Goal: Transaction & Acquisition: Purchase product/service

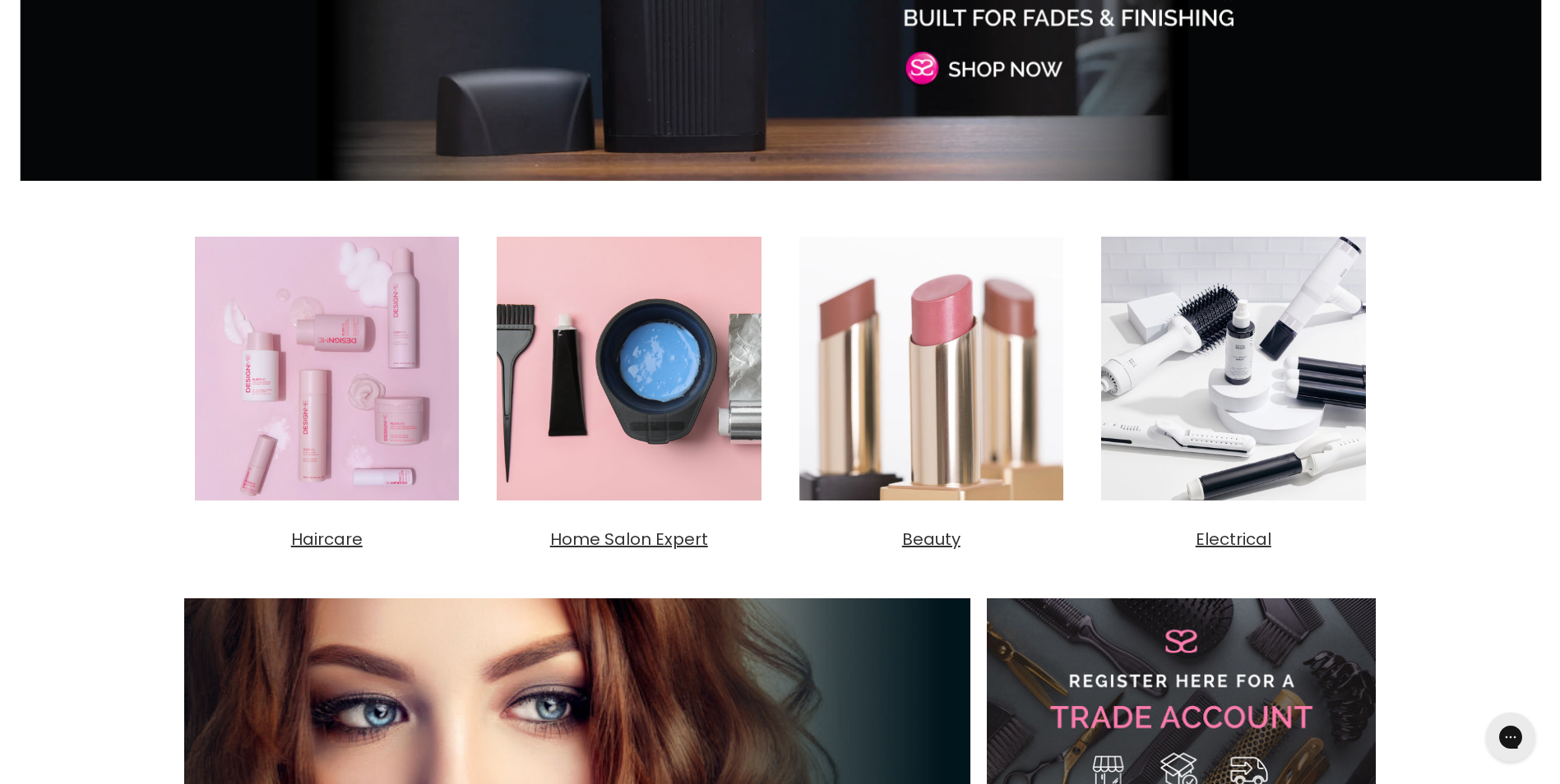
scroll to position [411, 0]
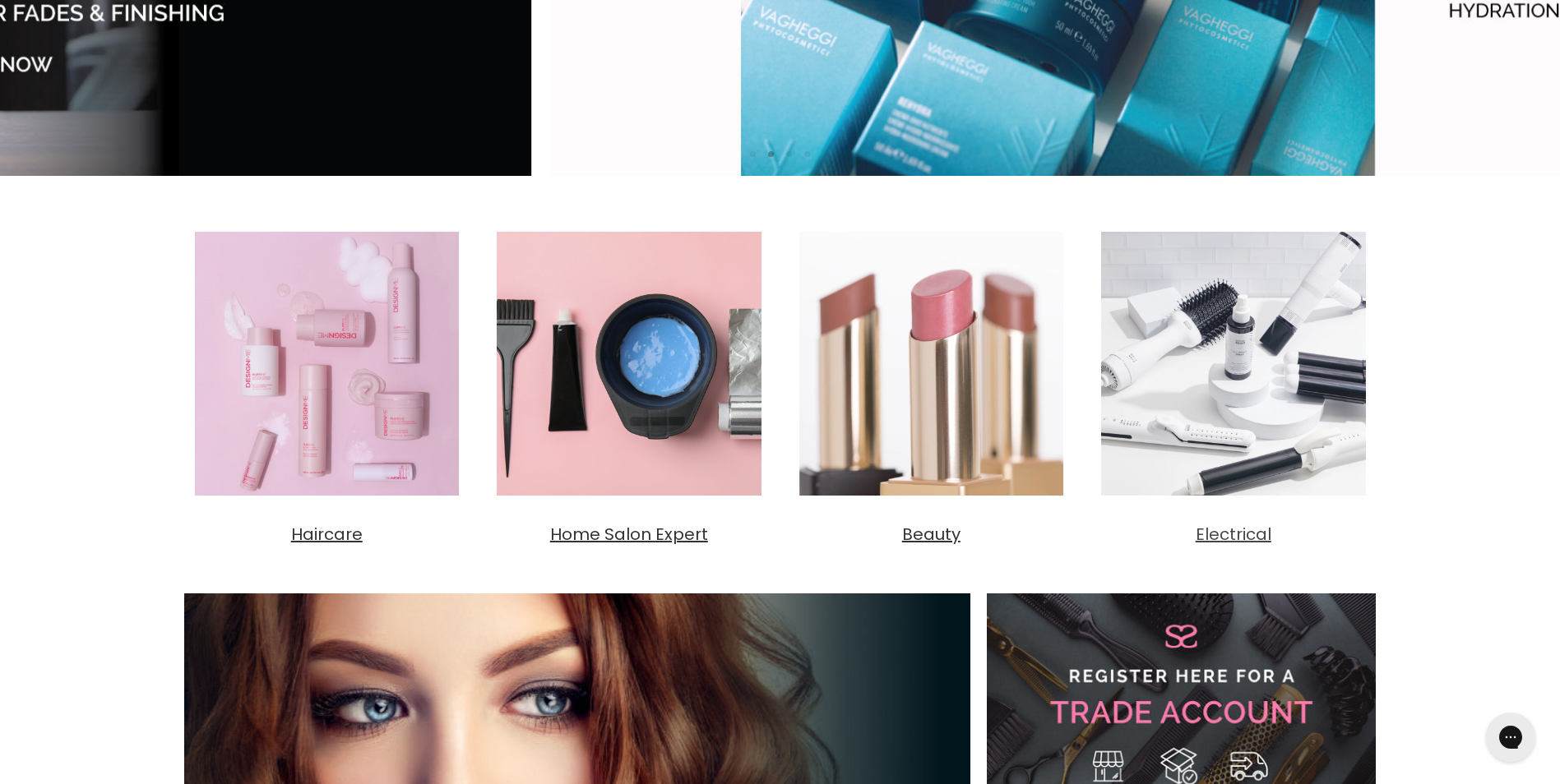
click at [1256, 537] on span "Electrical" at bounding box center [1233, 534] width 75 height 23
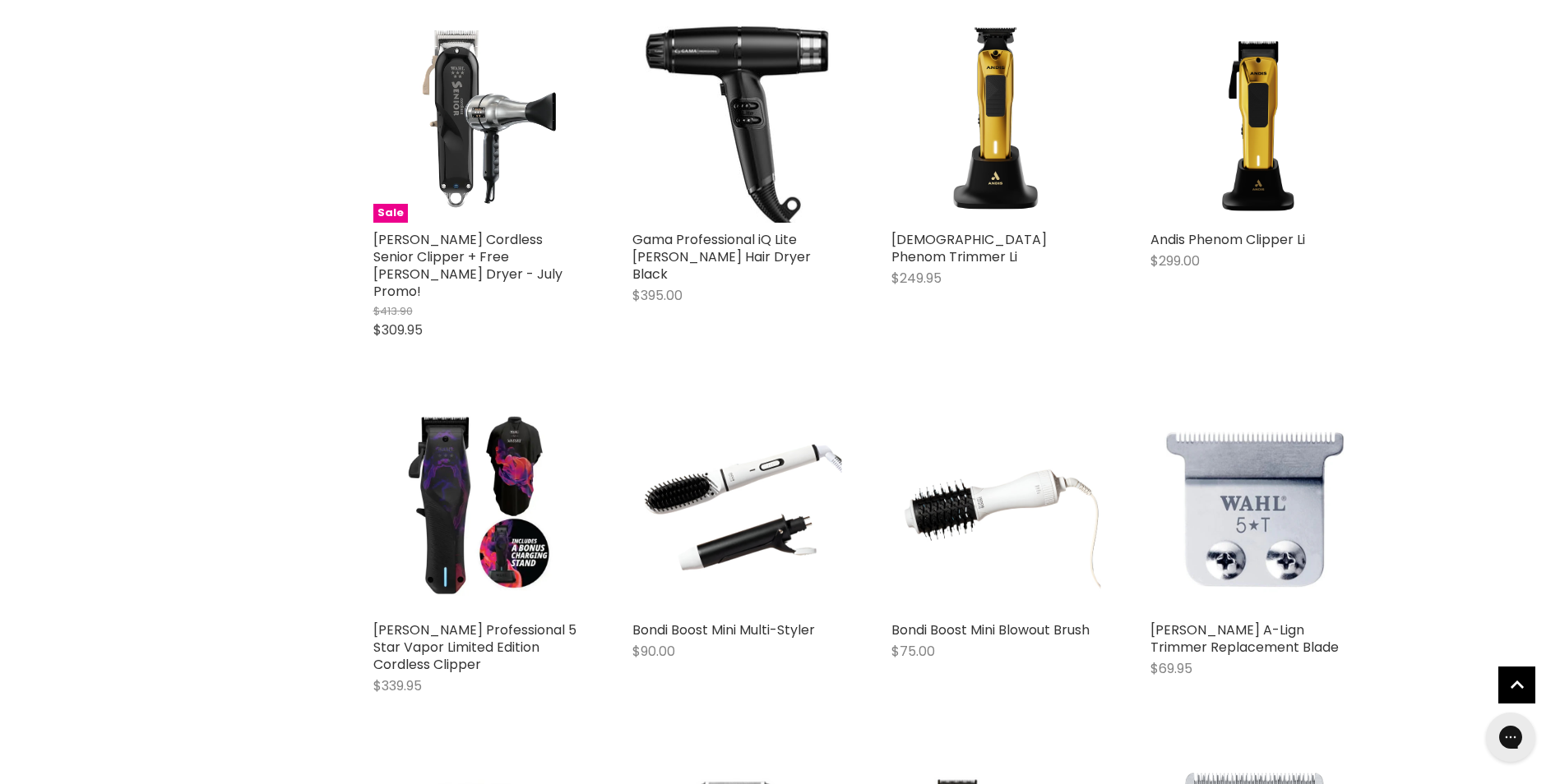
scroll to position [1973, 0]
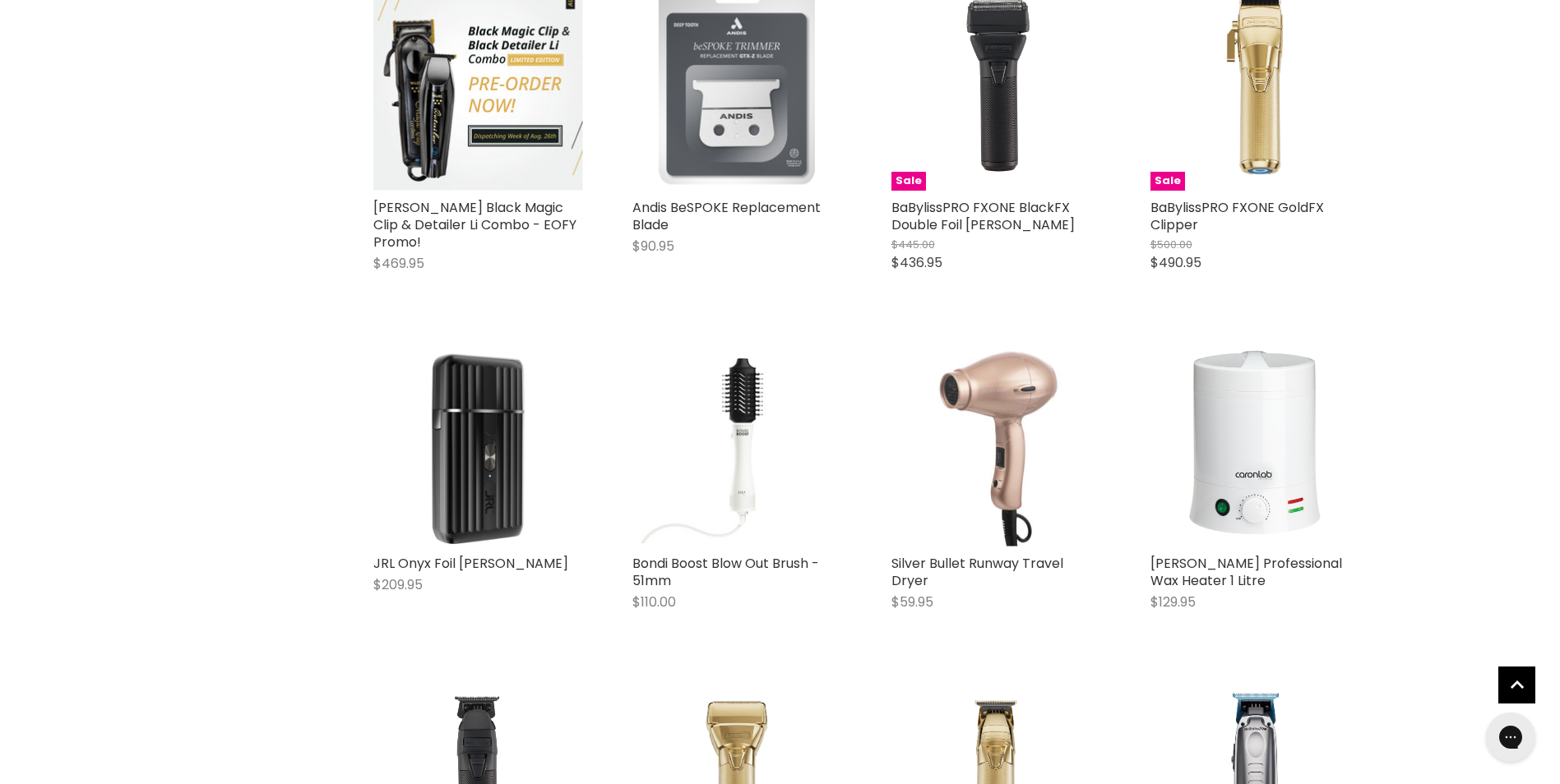
scroll to position [7974, 0]
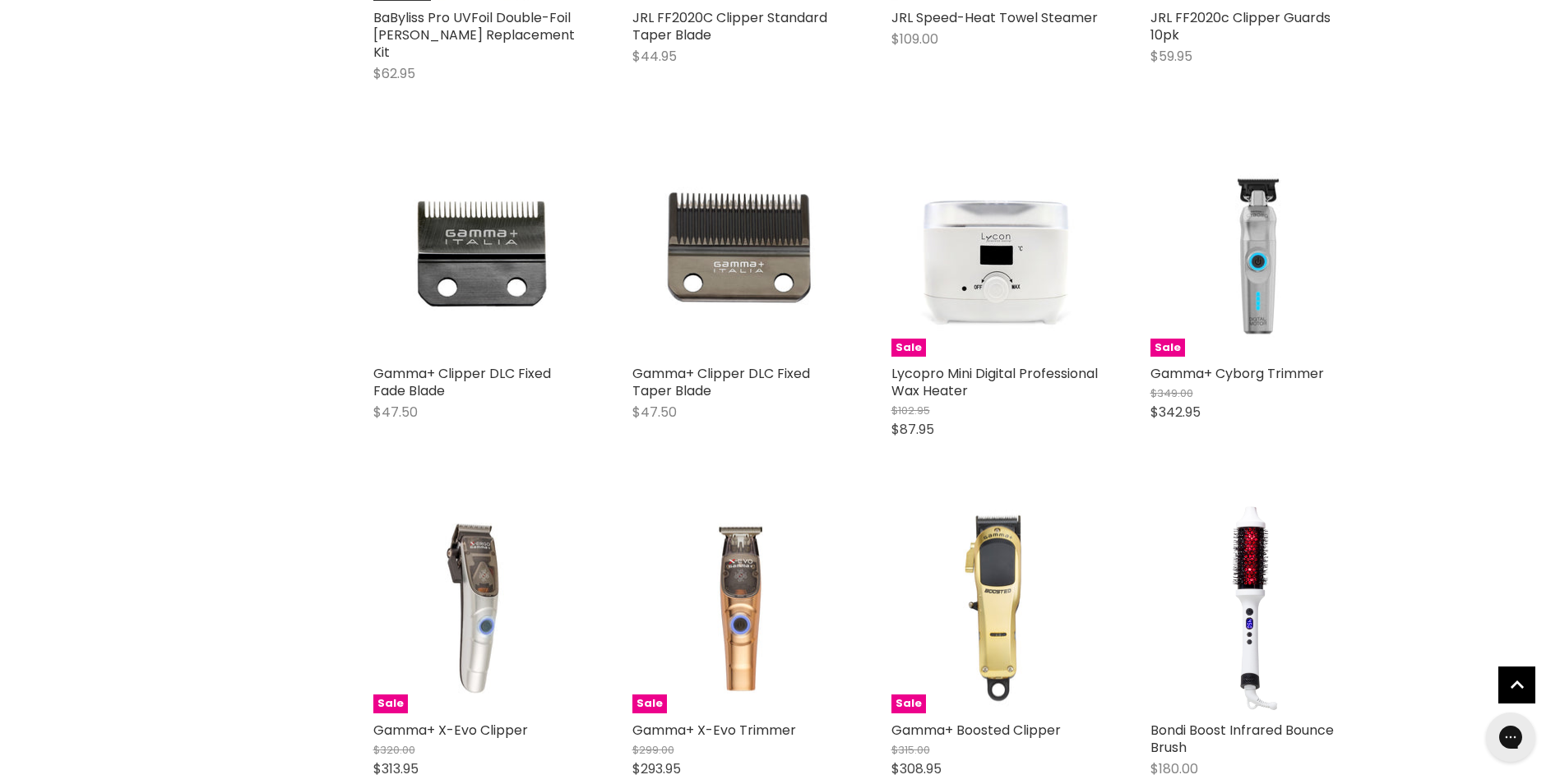
scroll to position [11919, 0]
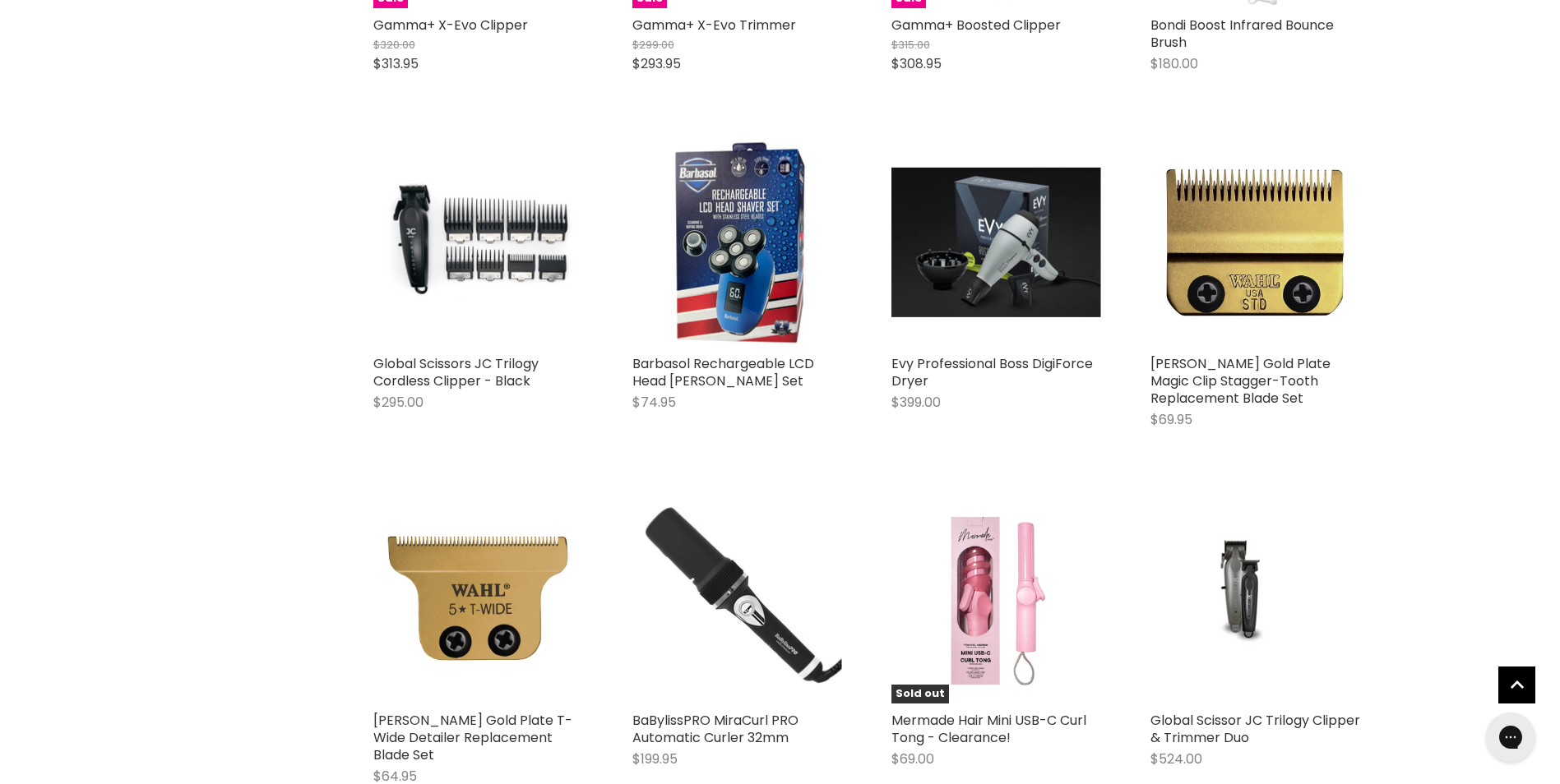
scroll to position [12495, 0]
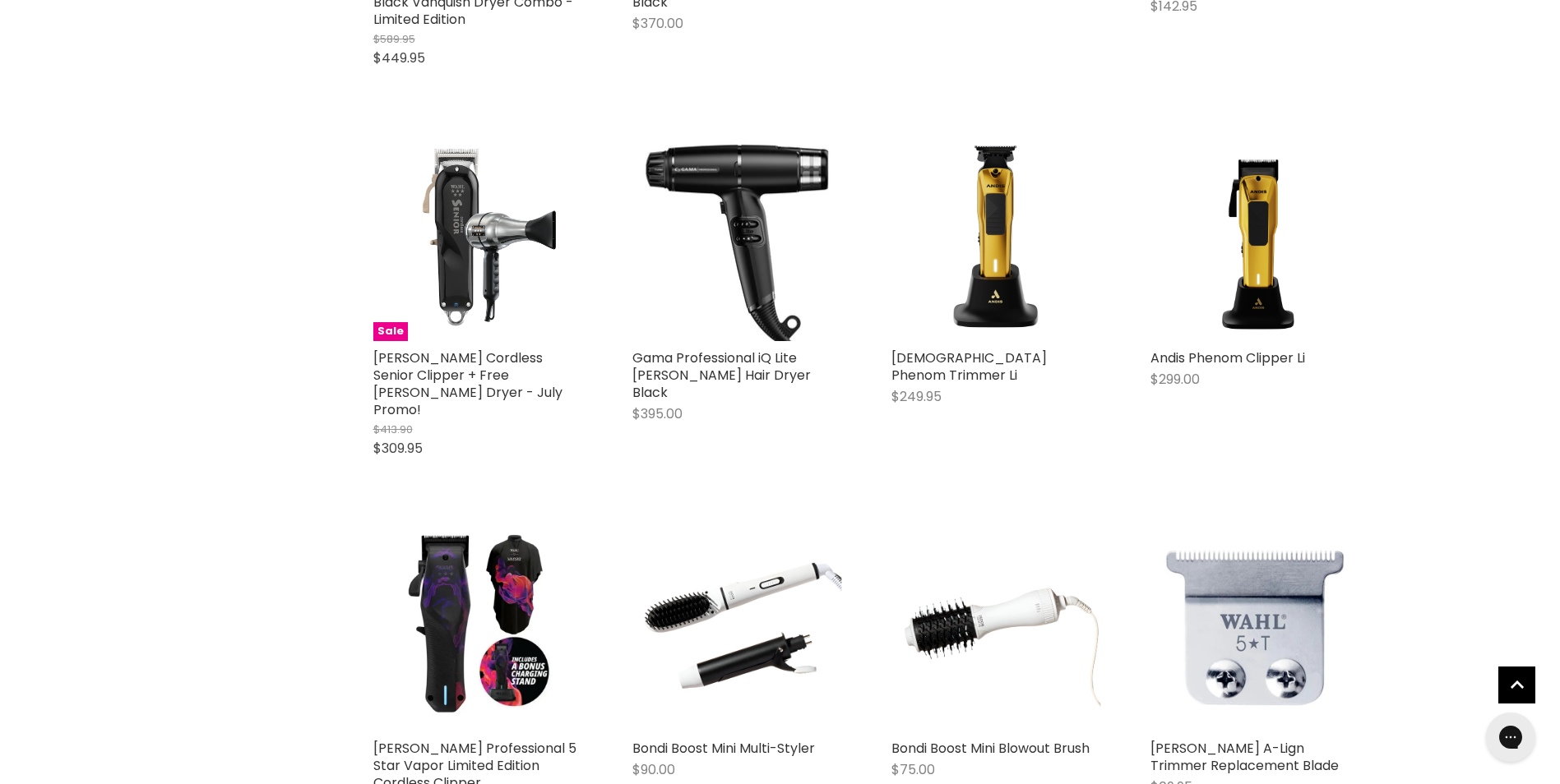
scroll to position [2055, 0]
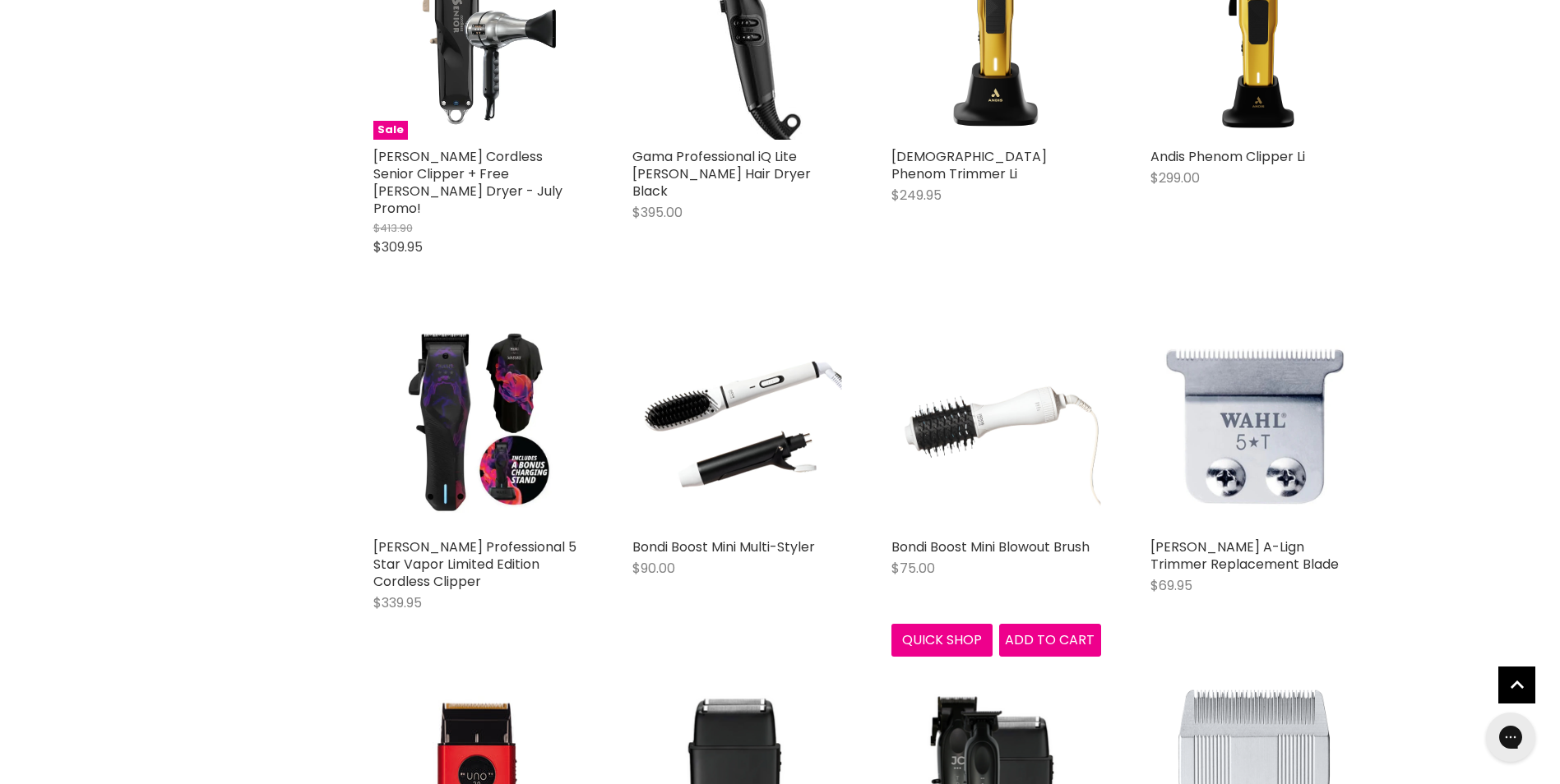
click at [963, 357] on img "Main content" at bounding box center [997, 425] width 210 height 209
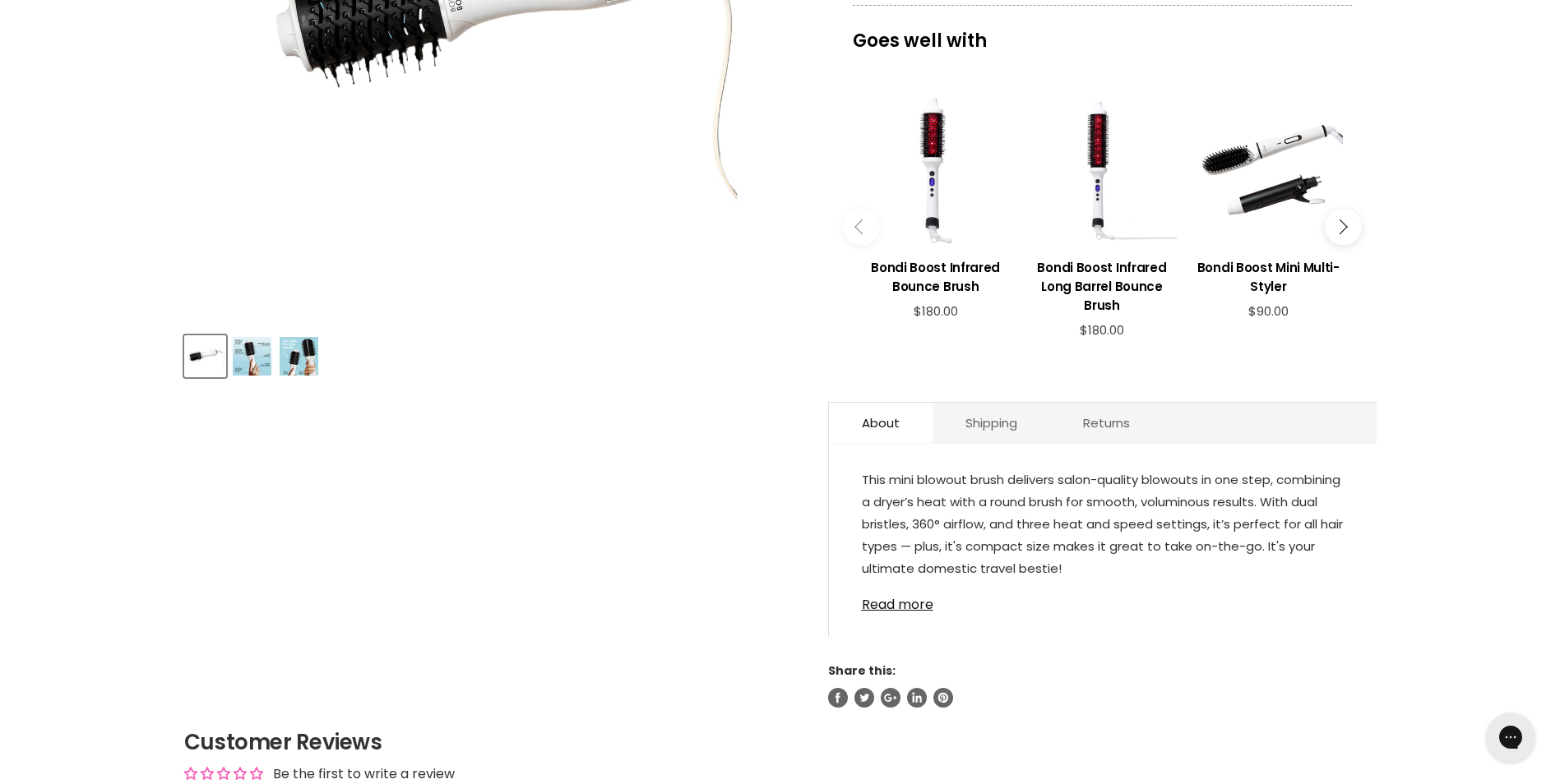
scroll to position [575, 0]
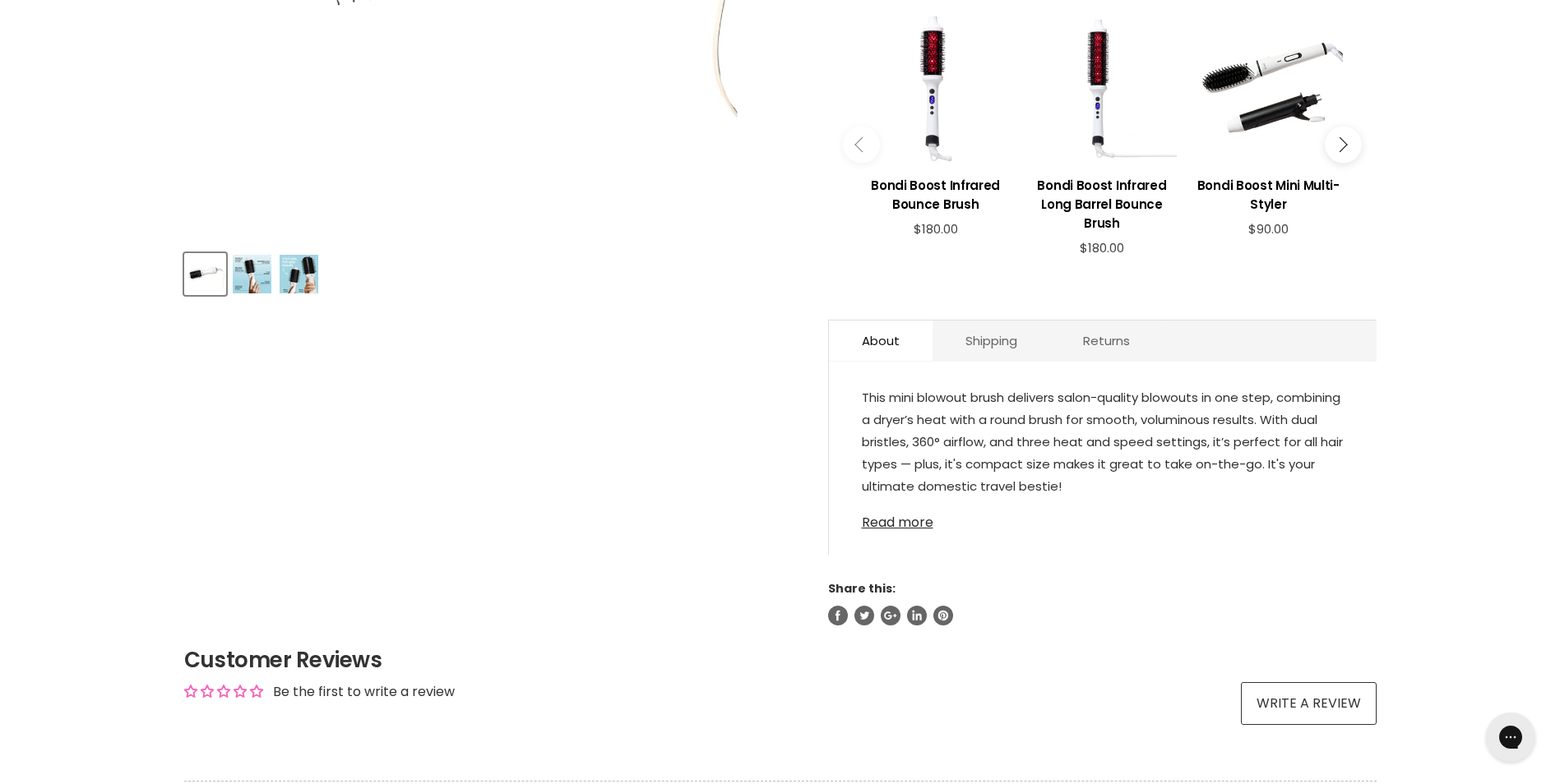
click at [900, 513] on link "Read more" at bounding box center [1102, 518] width 482 height 25
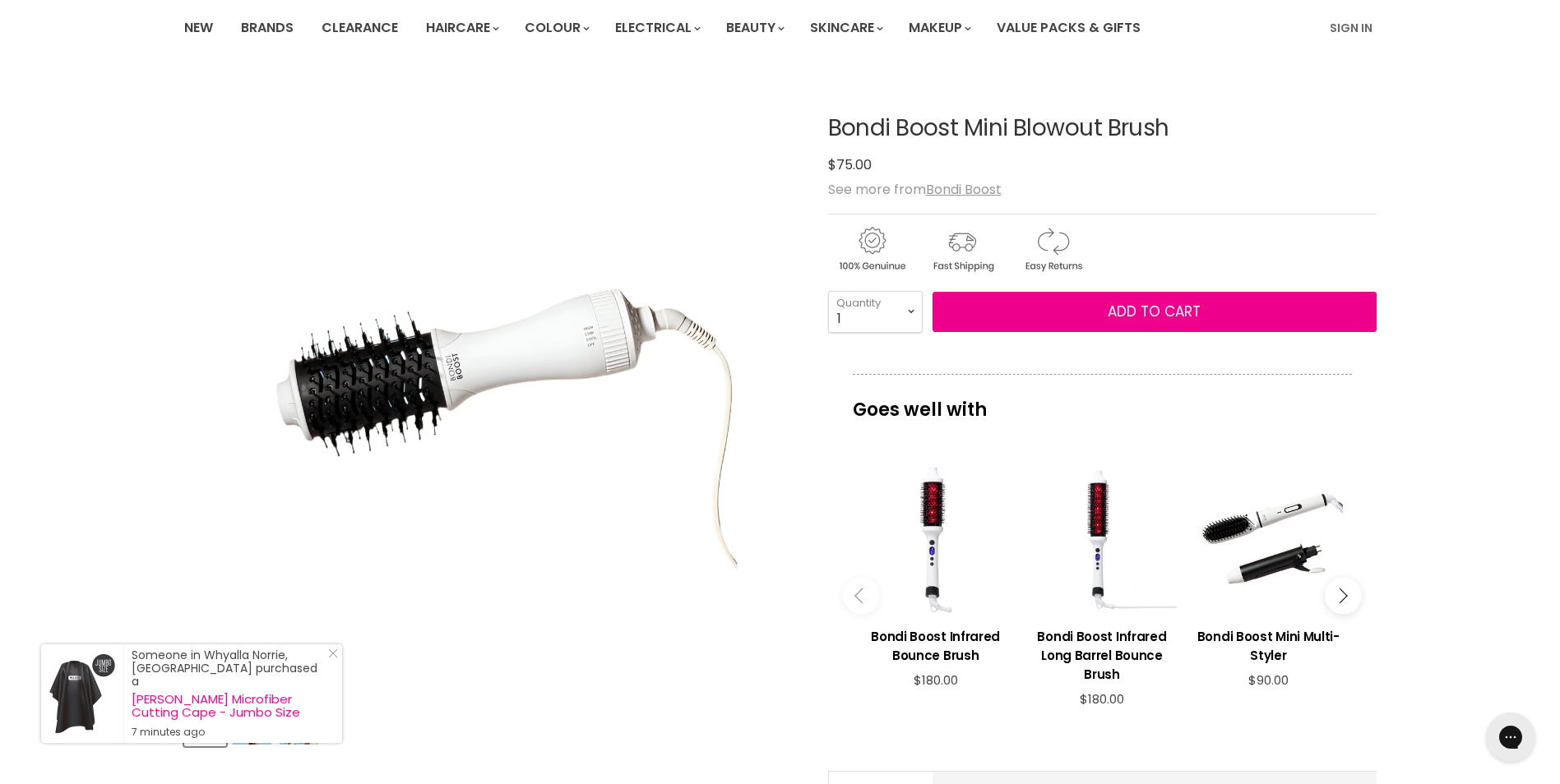
scroll to position [0, 0]
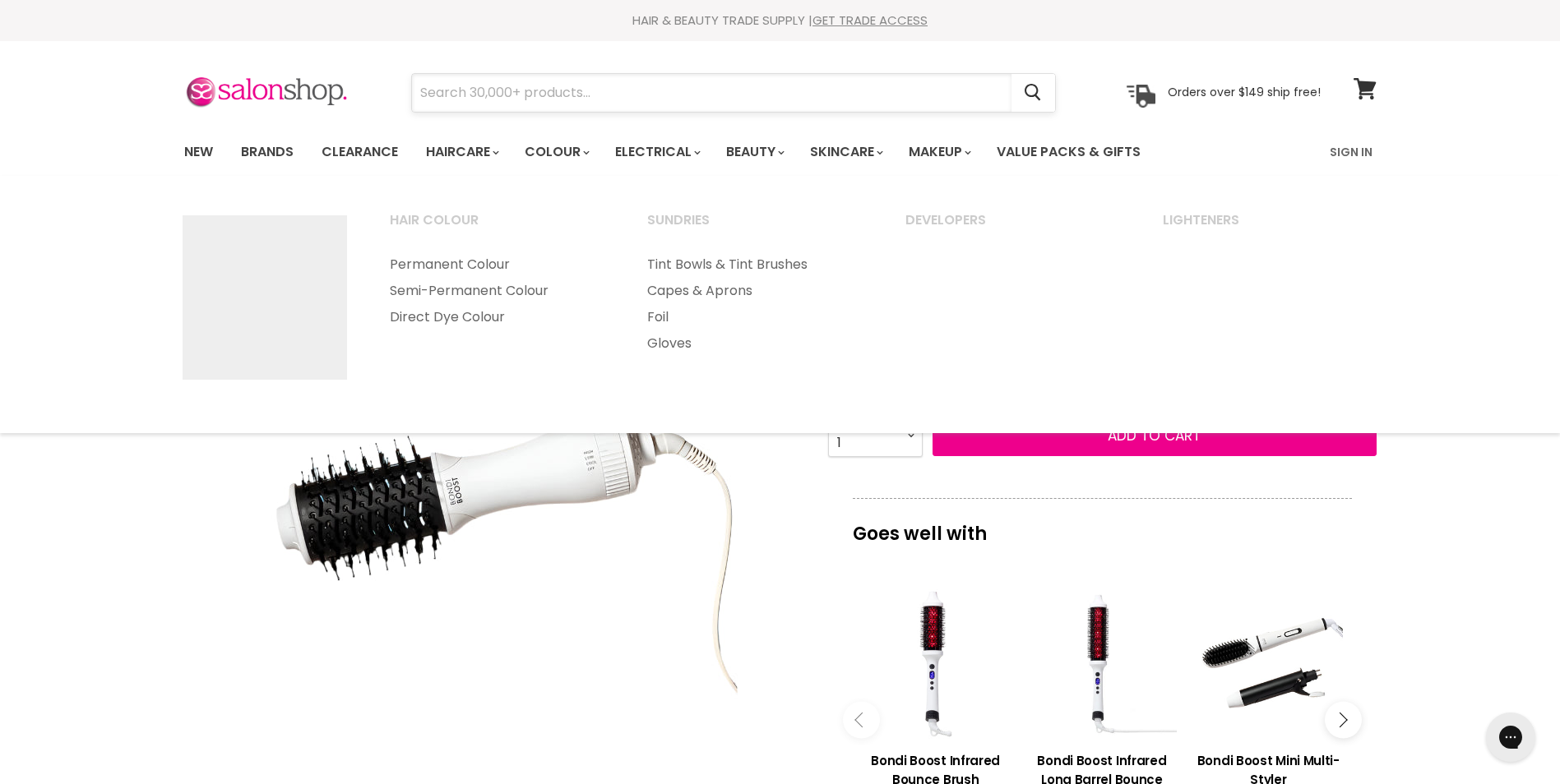
click at [652, 99] on input "Search" at bounding box center [712, 92] width 599 height 38
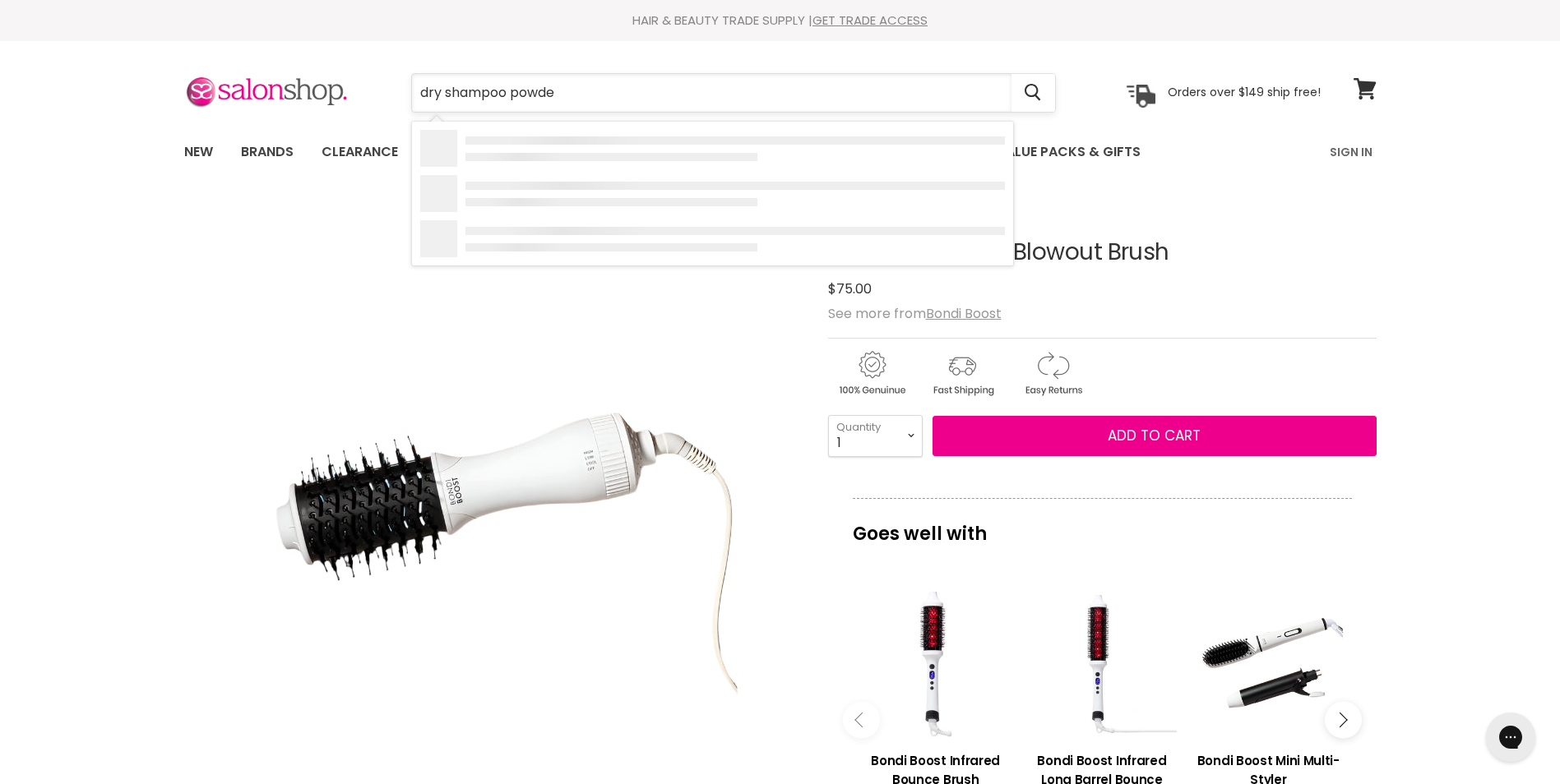
type input "dry shampoo powder"
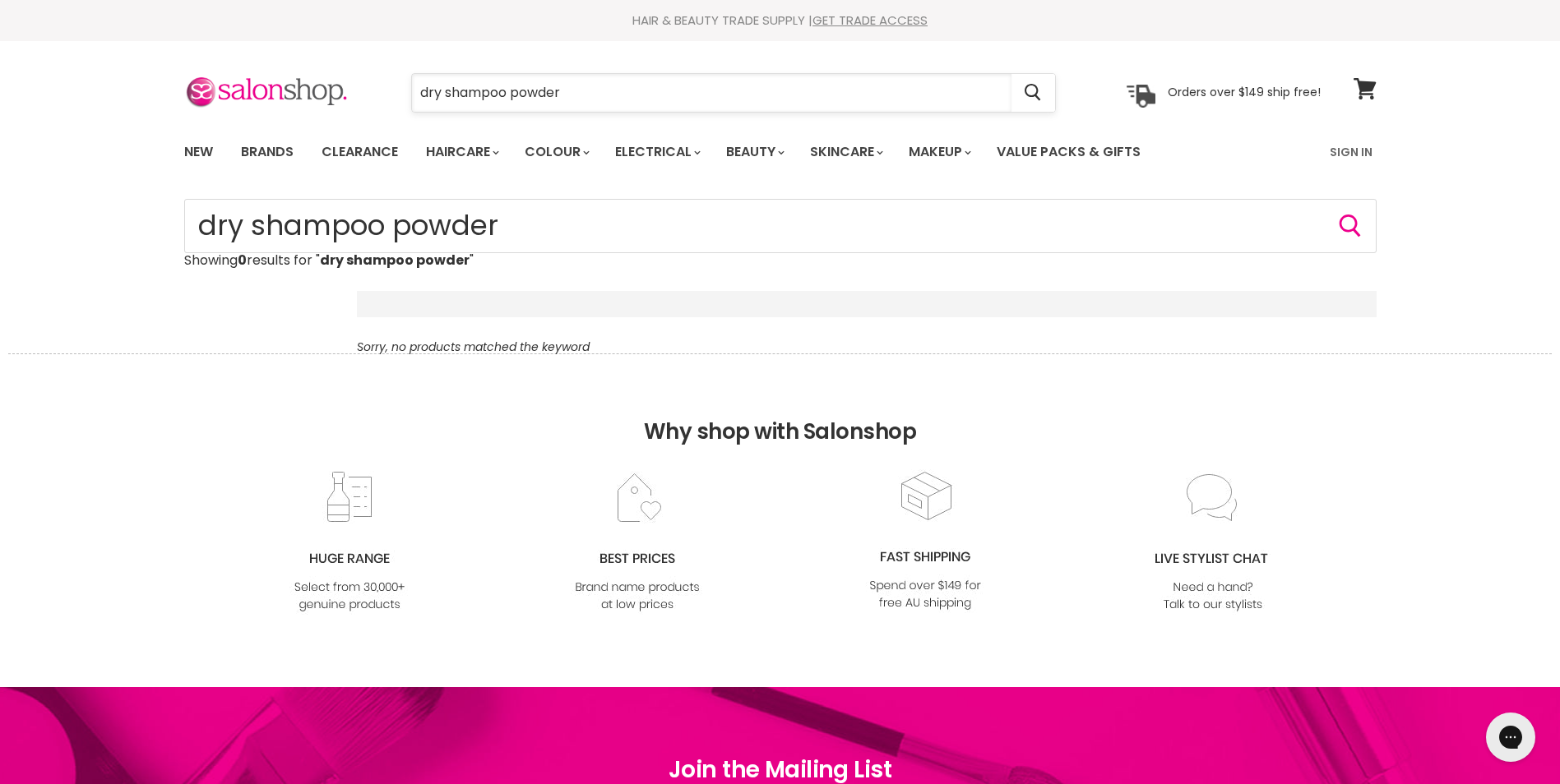
click at [579, 95] on input "dry shampoo powder" at bounding box center [712, 92] width 599 height 38
type input "dry shampoo"
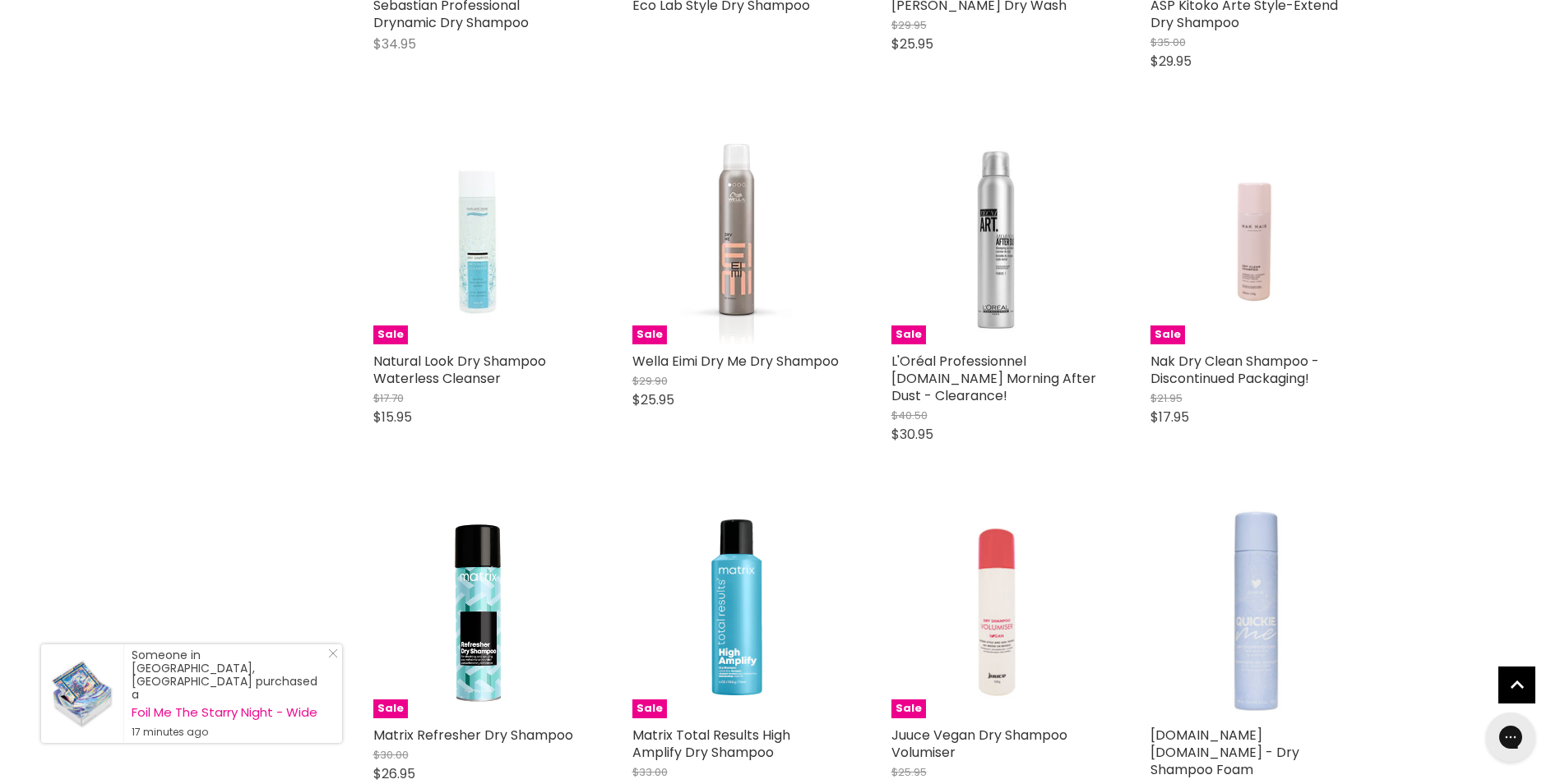
scroll to position [1726, 0]
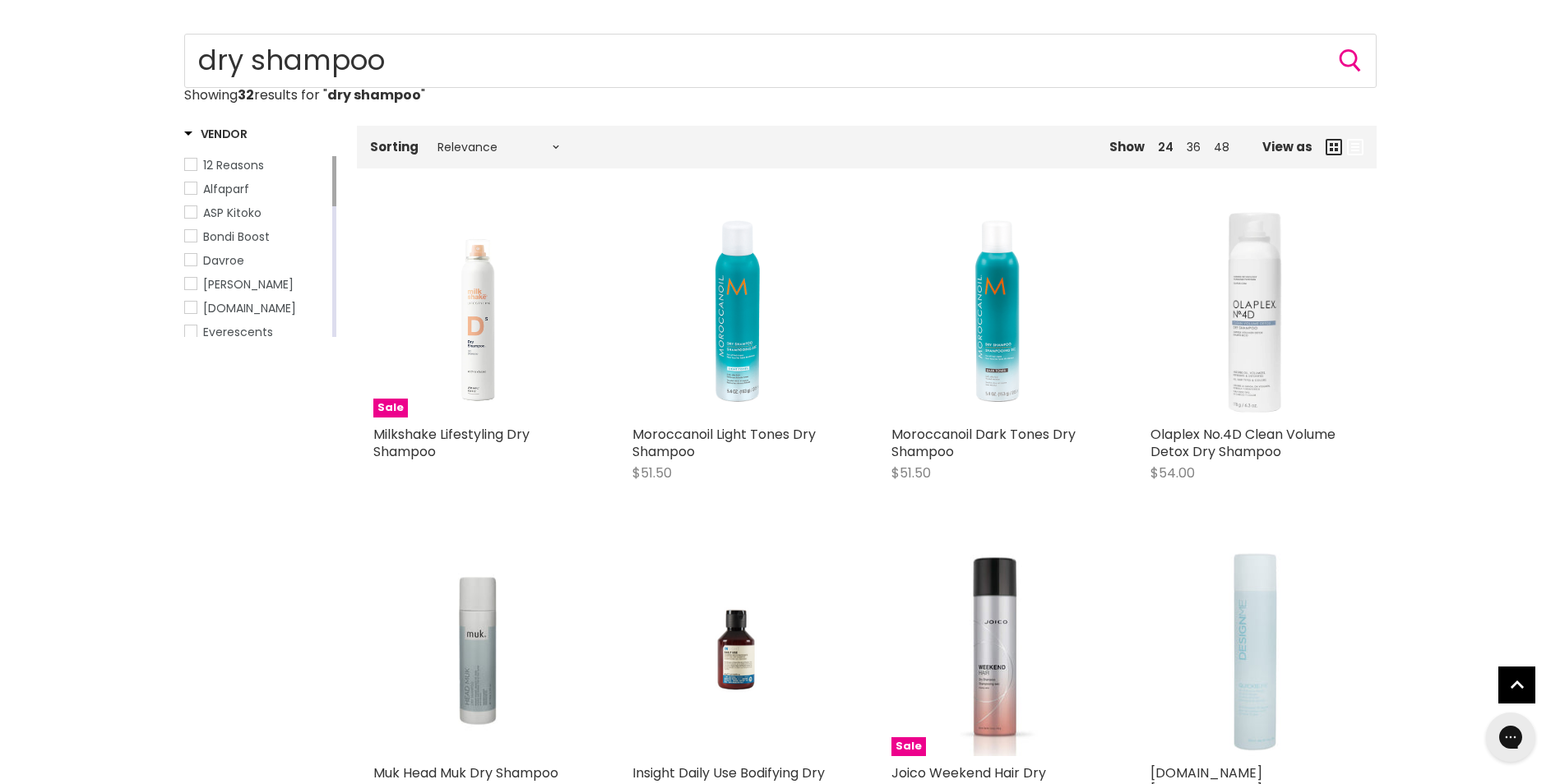
scroll to position [164, 0]
